Goal: Transaction & Acquisition: Purchase product/service

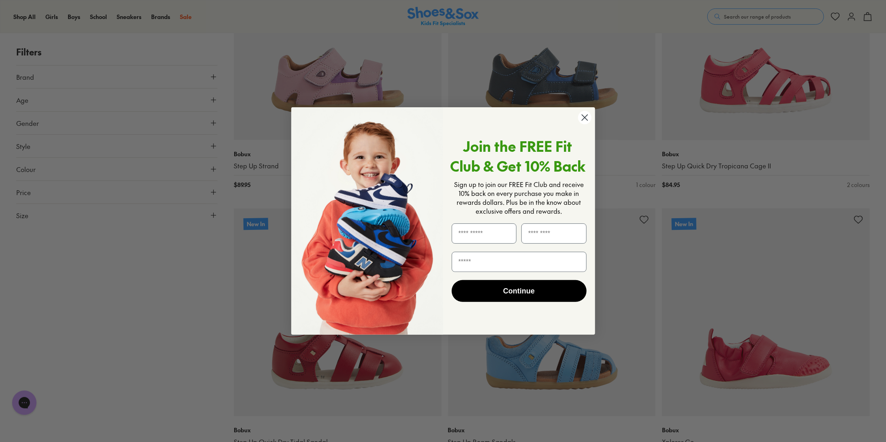
scroll to position [4375, 0]
click at [583, 120] on circle "Close dialog" at bounding box center [584, 117] width 13 height 13
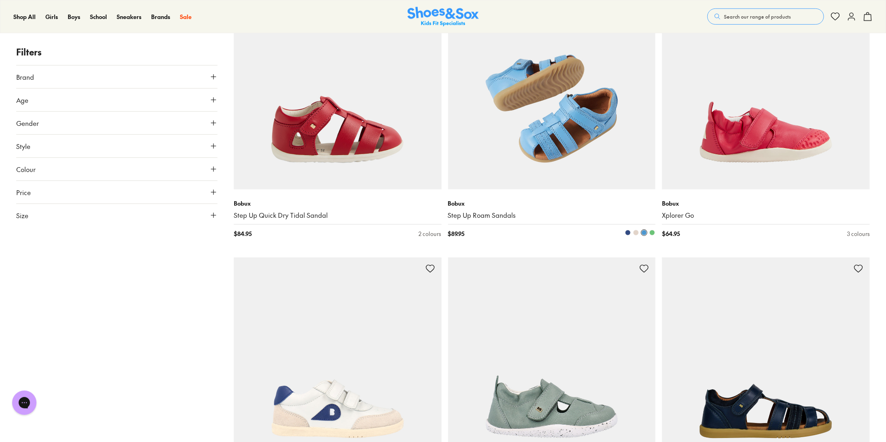
scroll to position [4699, 0]
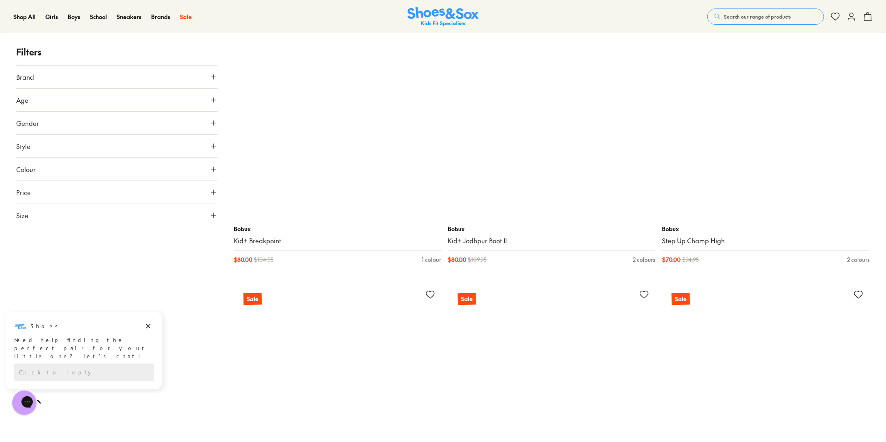
scroll to position [8183, 0]
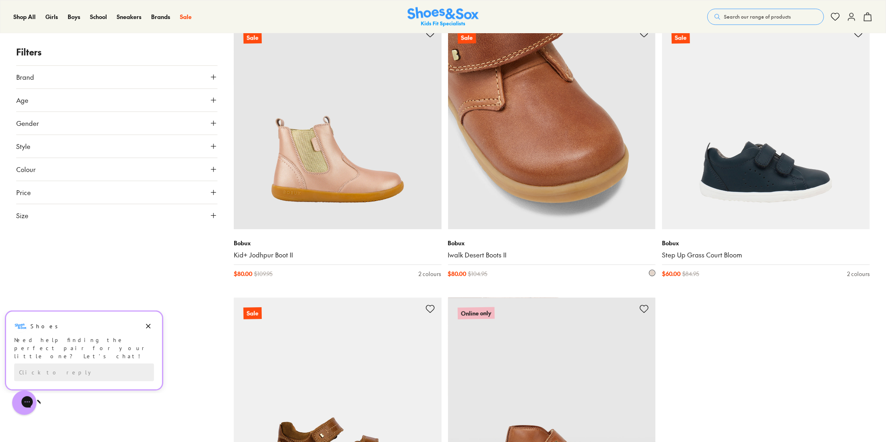
scroll to position [11464, 0]
click at [595, 145] on img at bounding box center [552, 125] width 208 height 208
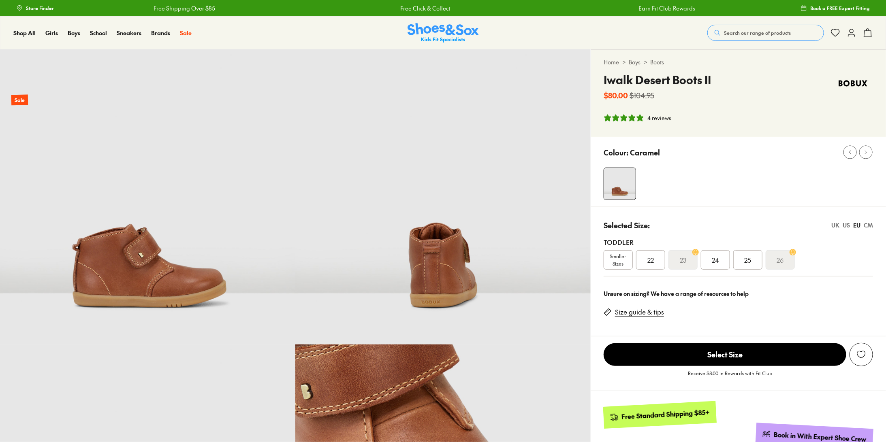
select select "*"
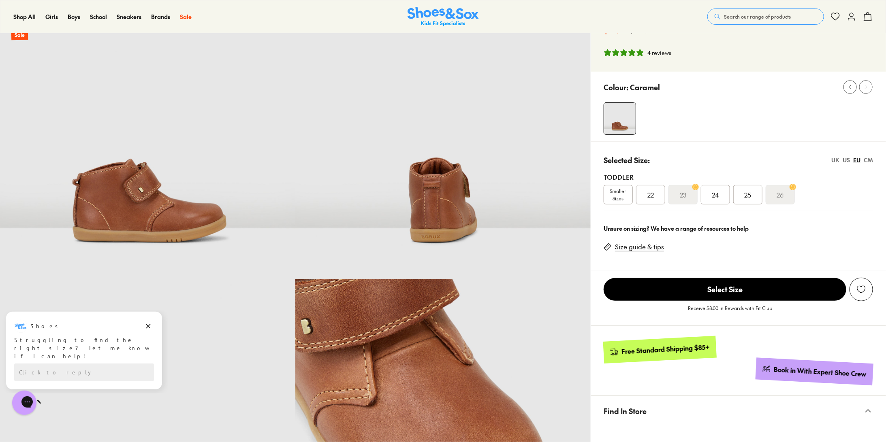
scroll to position [41, 0]
